Goal: Task Accomplishment & Management: Manage account settings

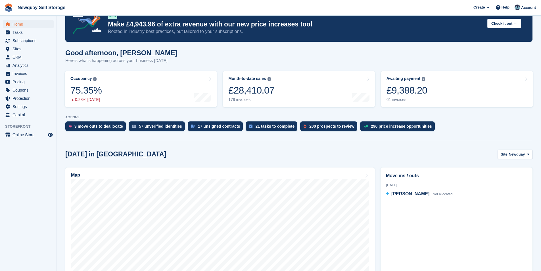
scroll to position [28, 0]
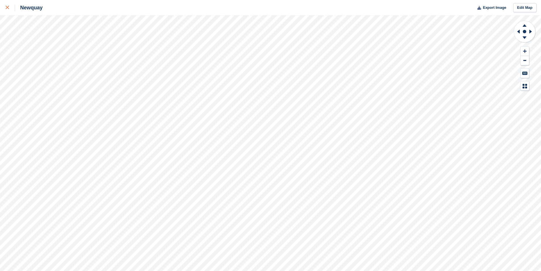
click at [6, 8] on icon at bounding box center [7, 7] width 3 height 3
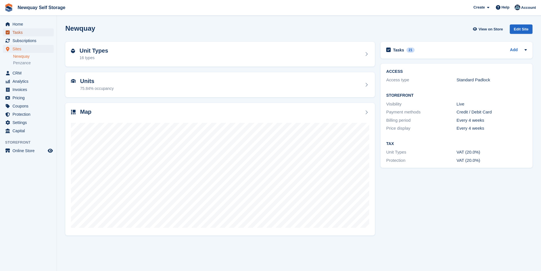
click at [24, 33] on span "Tasks" at bounding box center [29, 32] width 34 height 8
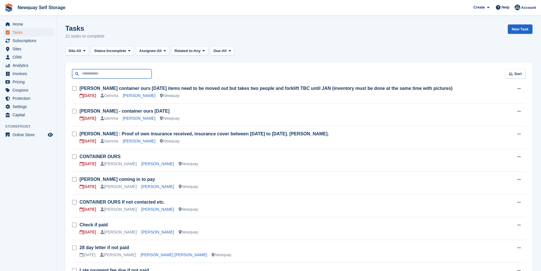
click at [127, 72] on input "text" at bounding box center [112, 73] width 80 height 9
type input "****"
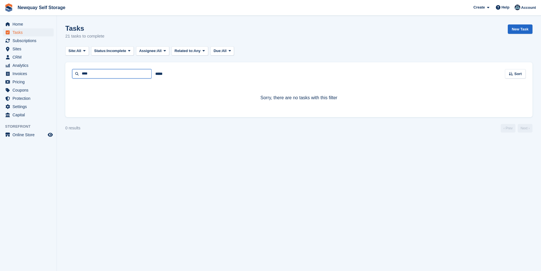
click at [127, 72] on input "****" at bounding box center [112, 73] width 80 height 9
click at [36, 39] on span "Subscriptions" at bounding box center [29, 41] width 34 height 8
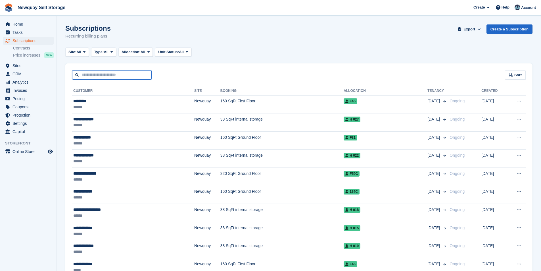
click at [106, 78] on input "text" at bounding box center [112, 74] width 80 height 9
type input "****"
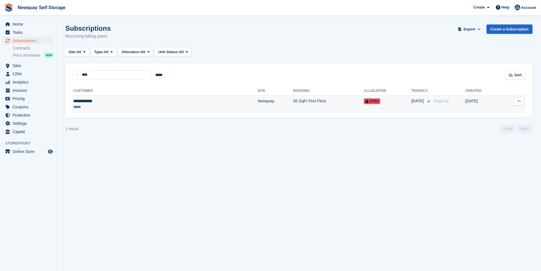
click at [96, 100] on div "**********" at bounding box center [115, 101] width 85 height 6
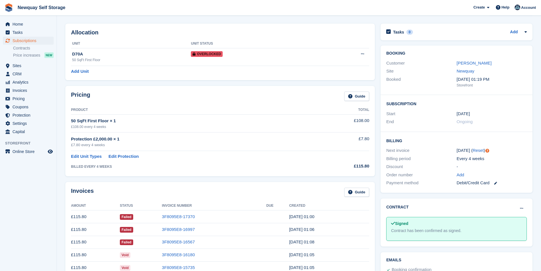
scroll to position [28, 0]
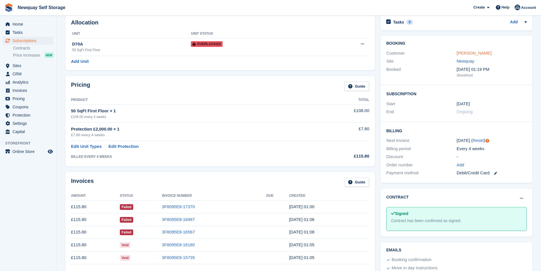
click at [477, 52] on link "[PERSON_NAME]" at bounding box center [474, 53] width 35 height 5
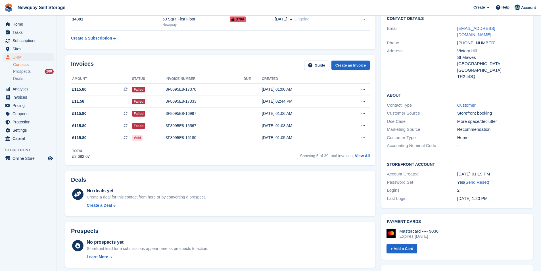
scroll to position [114, 0]
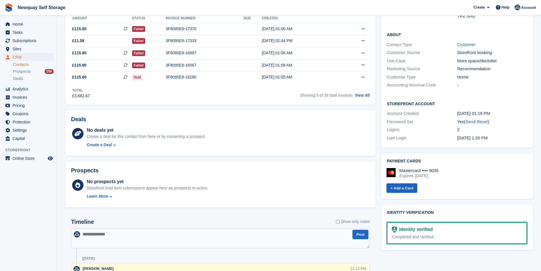
click at [406, 183] on link "+ Add a Card" at bounding box center [402, 187] width 31 height 9
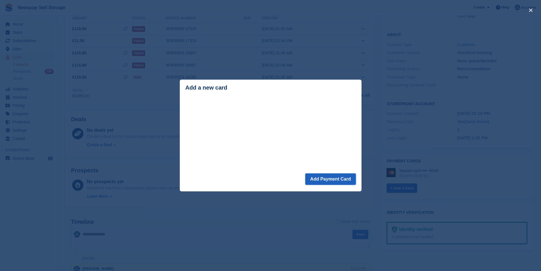
click at [331, 182] on button "Add Payment Card" at bounding box center [330, 178] width 50 height 11
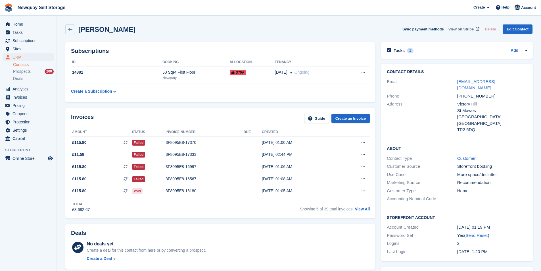
click at [470, 28] on span "View on Stripe" at bounding box center [461, 29] width 25 height 6
click at [364, 179] on icon at bounding box center [363, 179] width 3 height 4
click at [274, 177] on div "[DATE] 01:08 AM" at bounding box center [301, 179] width 78 height 6
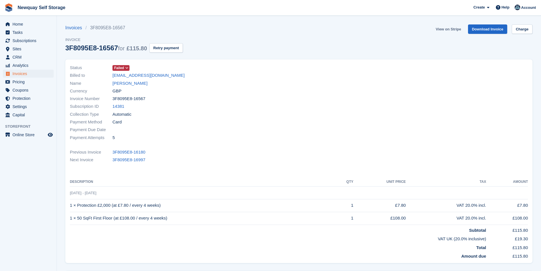
click at [454, 29] on link "View on Stripe" at bounding box center [449, 28] width 30 height 9
click at [133, 83] on link "[PERSON_NAME]" at bounding box center [129, 83] width 35 height 7
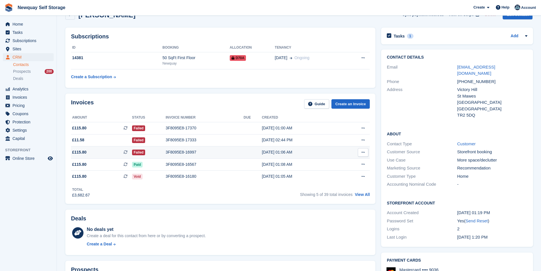
scroll to position [28, 0]
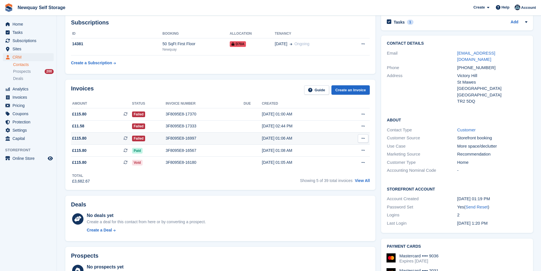
click at [272, 136] on div "[DATE] 01:06 AM" at bounding box center [301, 138] width 78 height 6
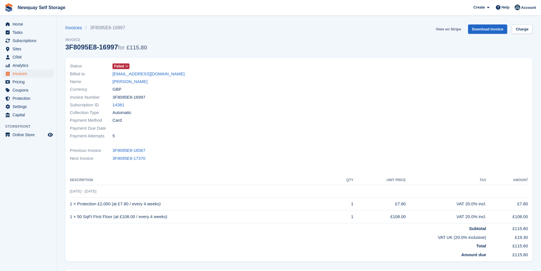
click at [457, 28] on link "View on Stripe" at bounding box center [449, 28] width 30 height 9
click at [128, 81] on link "[PERSON_NAME]" at bounding box center [129, 81] width 35 height 7
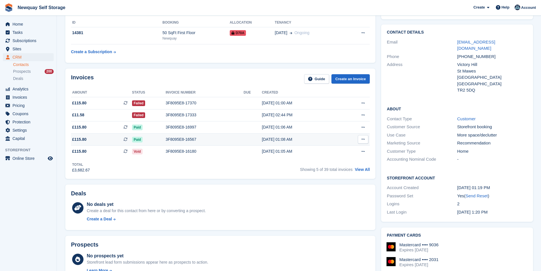
scroll to position [57, 0]
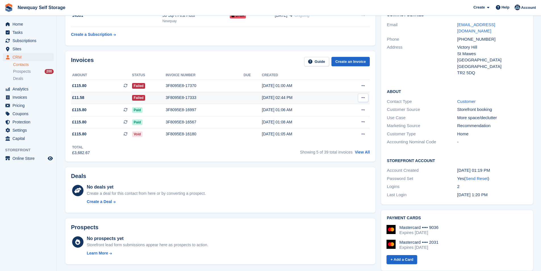
click at [181, 97] on div "3F8095E8-17333" at bounding box center [205, 98] width 78 height 6
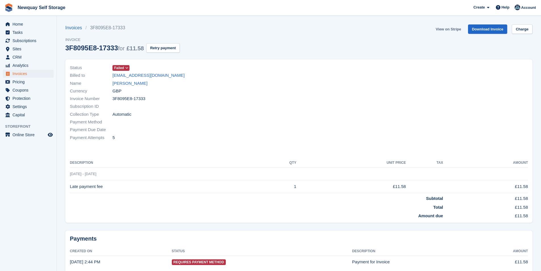
click at [452, 29] on link "View on Stripe" at bounding box center [449, 28] width 30 height 9
click at [131, 82] on link "[PERSON_NAME]" at bounding box center [129, 83] width 35 height 7
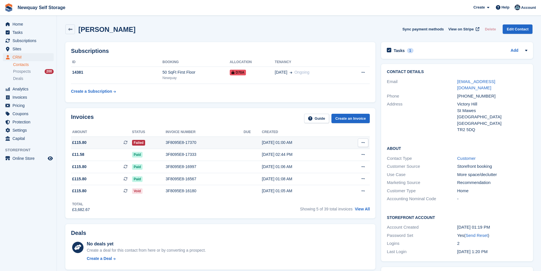
click at [180, 143] on div "3F8095E8-17370" at bounding box center [205, 142] width 78 height 6
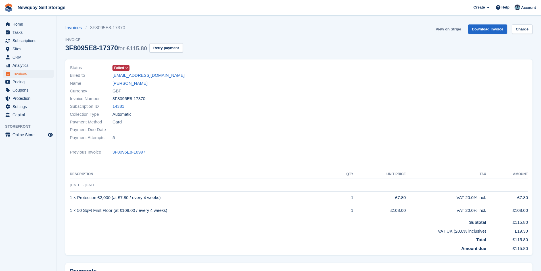
click at [454, 28] on link "View on Stripe" at bounding box center [449, 28] width 30 height 9
click at [130, 84] on link "[PERSON_NAME]" at bounding box center [129, 83] width 35 height 7
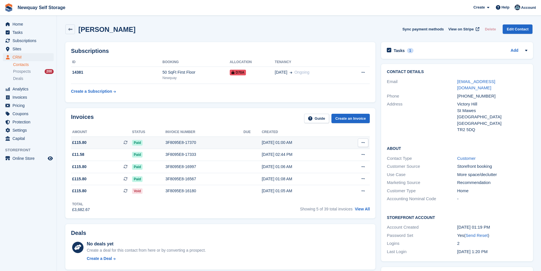
click at [176, 142] on div "3F8095E8-17370" at bounding box center [204, 142] width 78 height 6
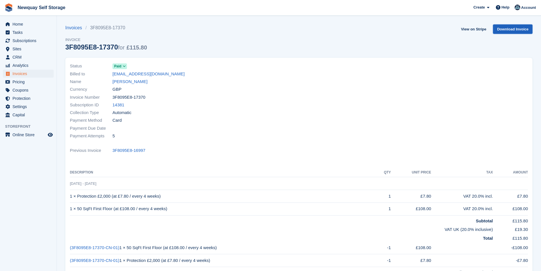
click at [517, 31] on link "Download Invoice" at bounding box center [512, 28] width 39 height 9
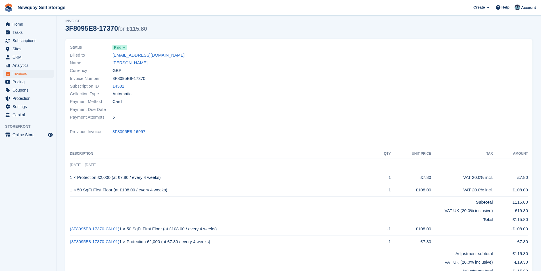
scroll to position [28, 0]
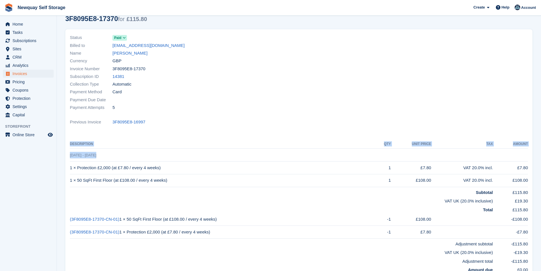
drag, startPoint x: 100, startPoint y: 154, endPoint x: 68, endPoint y: 154, distance: 31.5
click at [68, 154] on div "Status Paid Billed to victorystmawes@proton.me Name Sonia Forgham Currency GBP …" at bounding box center [298, 152] width 467 height 247
click at [113, 156] on td "28 Jul - 25 Aug" at bounding box center [299, 155] width 458 height 13
click at [112, 156] on td "28 Jul - 25 Aug" at bounding box center [299, 155] width 458 height 13
drag, startPoint x: 106, startPoint y: 156, endPoint x: 69, endPoint y: 159, distance: 37.0
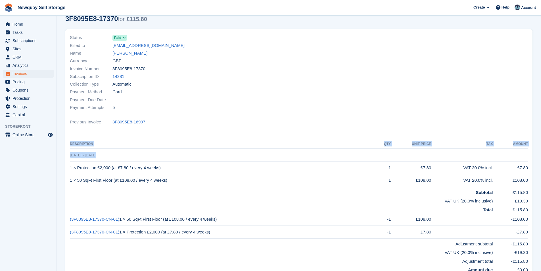
click at [69, 159] on div "Status Paid Billed to victorystmawes@proton.me Name Sonia Forgham Currency GBP …" at bounding box center [298, 152] width 467 height 247
drag, startPoint x: 126, startPoint y: 164, endPoint x: 105, endPoint y: 158, distance: 21.1
click at [122, 162] on td "1 × Protection £2,000 (at £7.80 / every 4 weeks)" at bounding box center [223, 167] width 307 height 13
drag, startPoint x: 95, startPoint y: 154, endPoint x: 70, endPoint y: 159, distance: 25.4
click at [70, 159] on td "28 Jul - 25 Aug" at bounding box center [299, 155] width 458 height 13
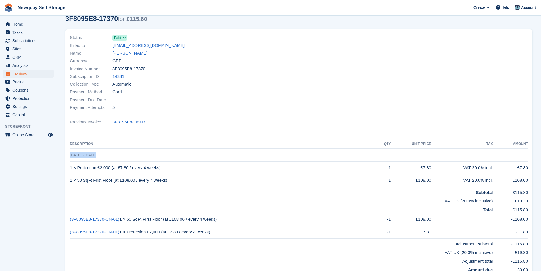
copy span "28 Jul - 25 Aug"
click at [132, 52] on link "[PERSON_NAME]" at bounding box center [129, 53] width 35 height 7
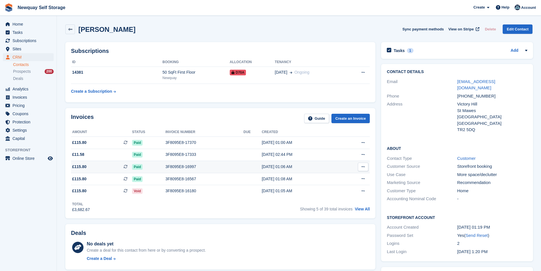
click at [176, 166] on div "3F8095E8-16997" at bounding box center [204, 167] width 78 height 6
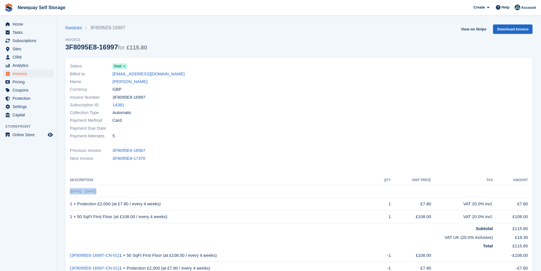
drag, startPoint x: 109, startPoint y: 193, endPoint x: 70, endPoint y: 191, distance: 38.4
click at [70, 191] on td "30 Jun - 28 Jul" at bounding box center [299, 191] width 458 height 13
copy span "30 Jun - 28 Jul"
click at [129, 82] on link "[PERSON_NAME]" at bounding box center [129, 81] width 35 height 7
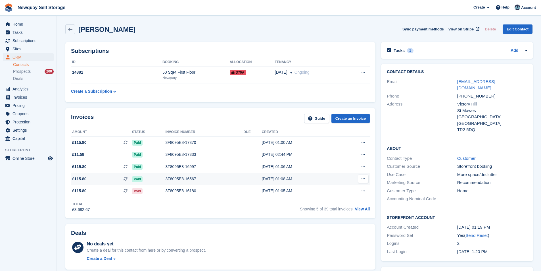
click at [179, 180] on div "3F8095E8-16567" at bounding box center [204, 179] width 78 height 6
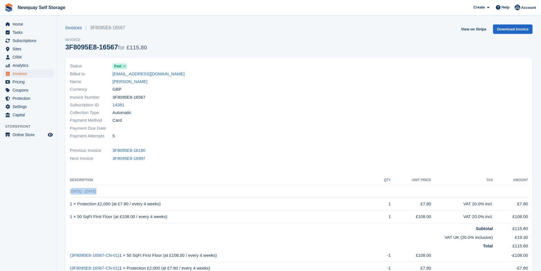
drag, startPoint x: 96, startPoint y: 192, endPoint x: 70, endPoint y: 191, distance: 25.6
click at [70, 191] on td "[DATE] - [DATE]" at bounding box center [299, 191] width 458 height 13
copy span "[DATE] - [DATE]"
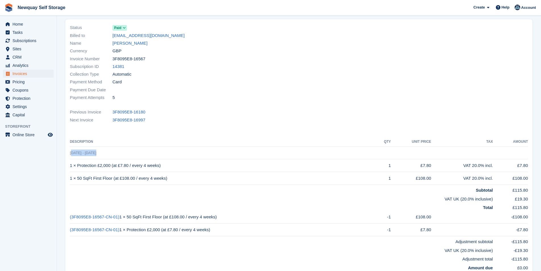
scroll to position [28, 0]
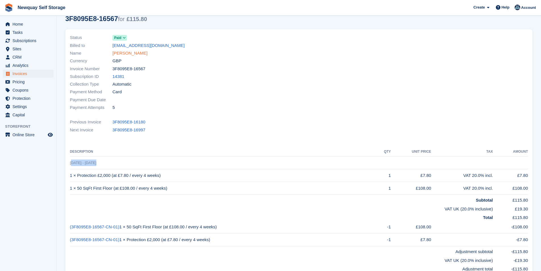
click at [136, 53] on link "[PERSON_NAME]" at bounding box center [129, 53] width 35 height 7
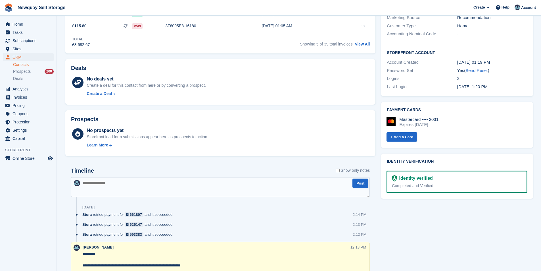
scroll to position [227, 0]
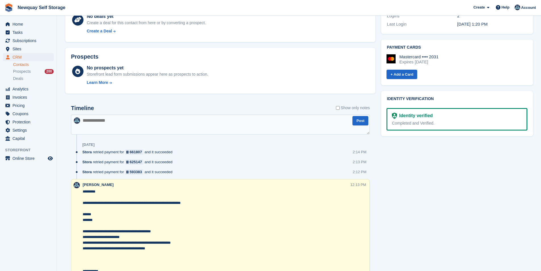
click at [125, 124] on textarea at bounding box center [220, 124] width 299 height 20
type textarea "*"
type textarea "**********"
click at [363, 124] on button "Post" at bounding box center [361, 120] width 16 height 9
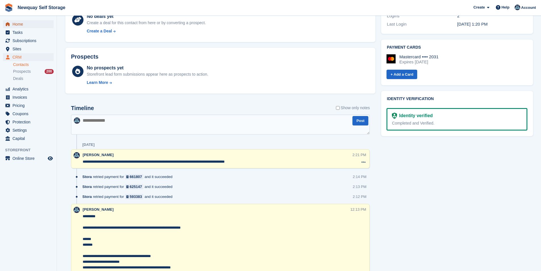
click at [29, 24] on span "Home" at bounding box center [29, 24] width 34 height 8
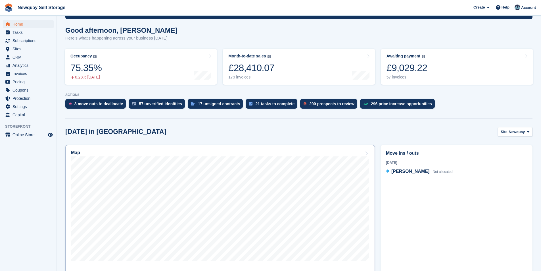
scroll to position [85, 0]
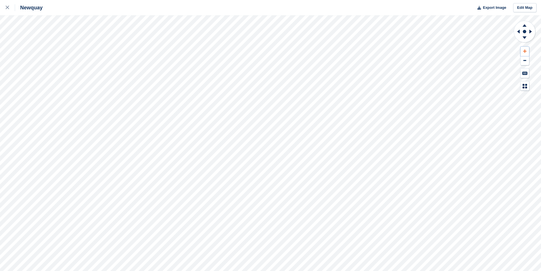
click at [524, 50] on icon at bounding box center [524, 51] width 3 height 4
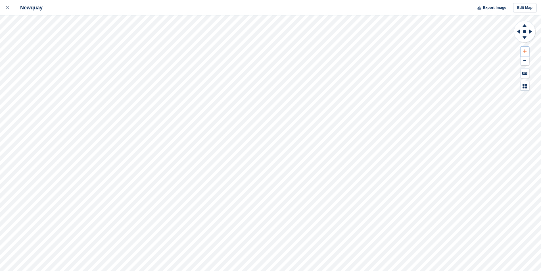
click at [524, 50] on icon at bounding box center [524, 51] width 3 height 4
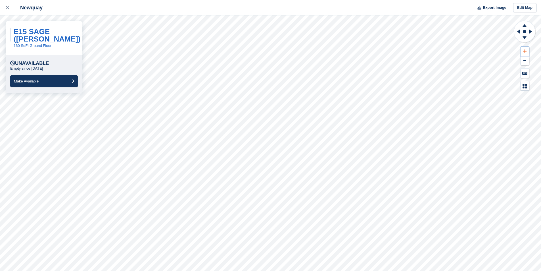
click at [524, 52] on icon at bounding box center [524, 51] width 3 height 4
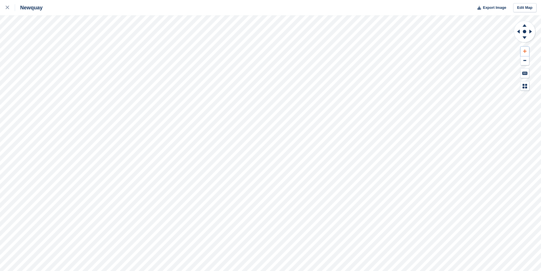
click at [522, 51] on button at bounding box center [525, 51] width 9 height 9
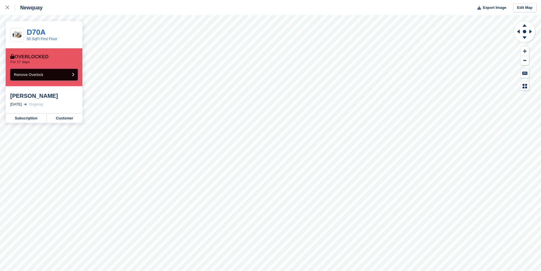
click at [51, 73] on button "Remove Overlock" at bounding box center [44, 75] width 68 height 12
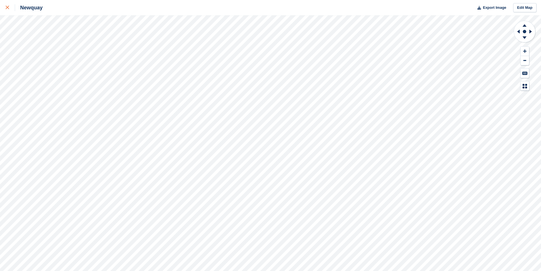
click at [7, 9] on icon at bounding box center [7, 7] width 3 height 3
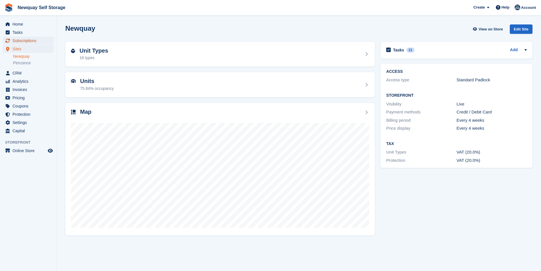
click at [24, 41] on span "Subscriptions" at bounding box center [29, 41] width 34 height 8
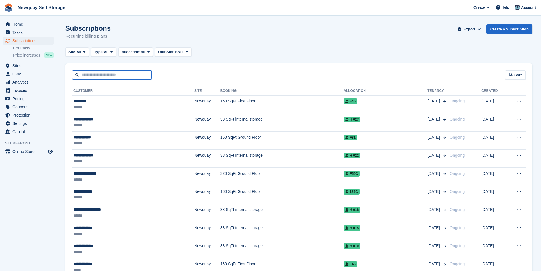
click at [112, 74] on input "text" at bounding box center [112, 74] width 80 height 9
type input "*******"
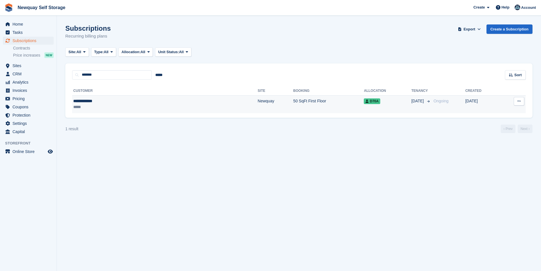
click at [98, 100] on div "**********" at bounding box center [115, 101] width 85 height 6
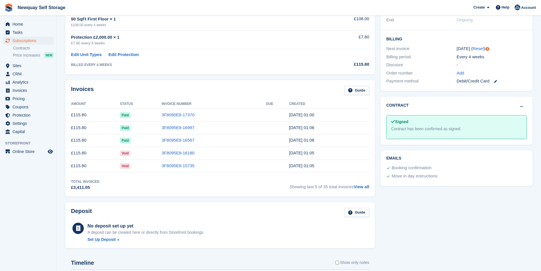
scroll to position [57, 0]
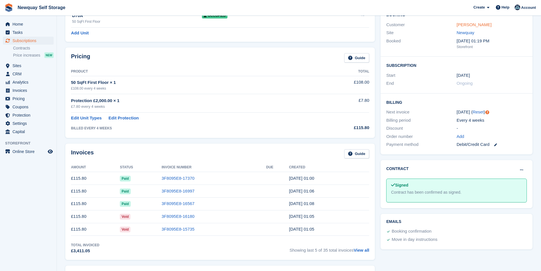
click at [476, 24] on link "[PERSON_NAME]" at bounding box center [474, 24] width 35 height 5
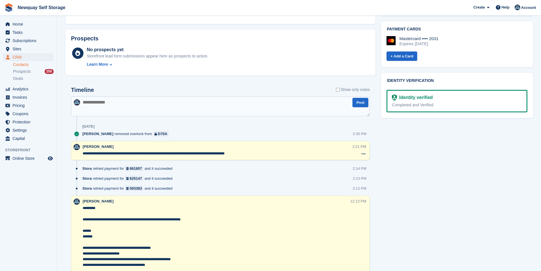
scroll to position [256, 0]
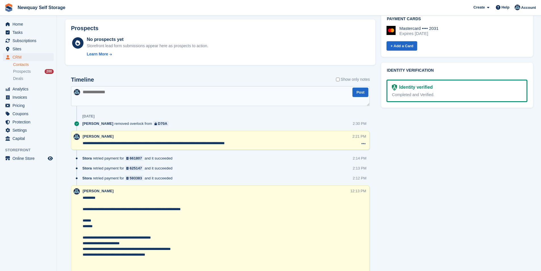
click at [234, 144] on textarea "**********" at bounding box center [218, 143] width 270 height 6
drag, startPoint x: 247, startPoint y: 143, endPoint x: 196, endPoint y: 145, distance: 51.5
click at [196, 145] on textarea "**********" at bounding box center [218, 143] width 270 height 6
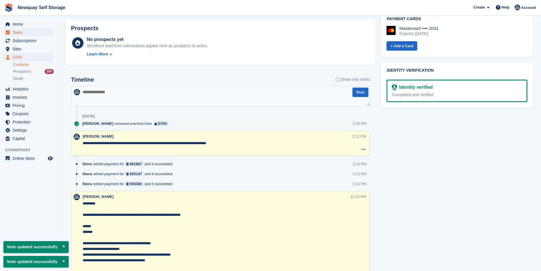
type textarea "**********"
click at [32, 33] on span "Tasks" at bounding box center [29, 32] width 34 height 8
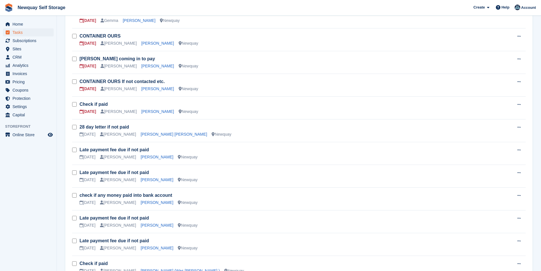
scroll to position [199, 0]
